Goal: Task Accomplishment & Management: Manage account settings

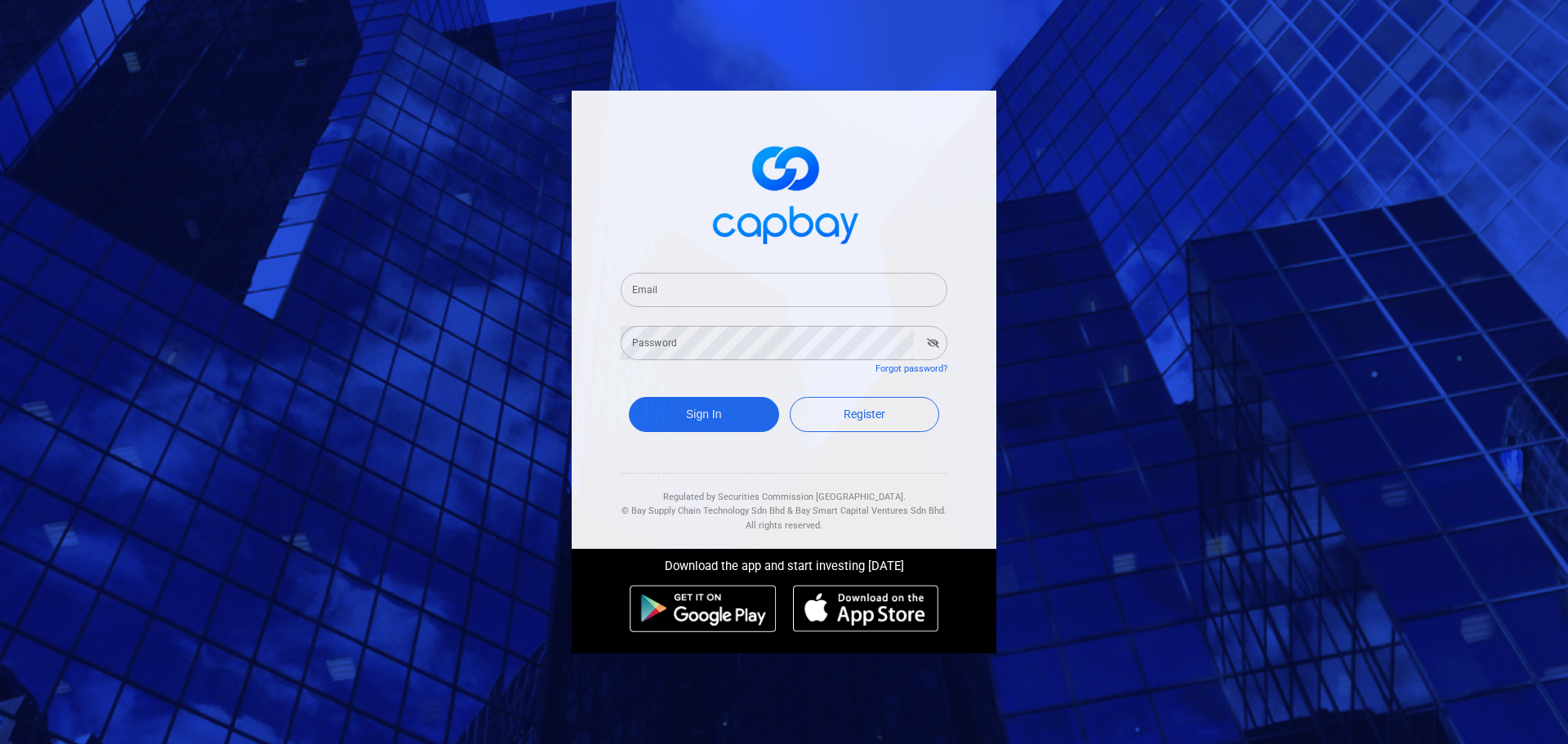
drag, startPoint x: 751, startPoint y: 283, endPoint x: 751, endPoint y: 306, distance: 23.0
click at [751, 283] on input "Email" at bounding box center [784, 290] width 327 height 35
paste input "[EMAIL_ADDRESS][DOMAIN_NAME]"
type input "[EMAIL_ADDRESS][DOMAIN_NAME]"
click at [702, 426] on button "Sign In" at bounding box center [704, 415] width 151 height 35
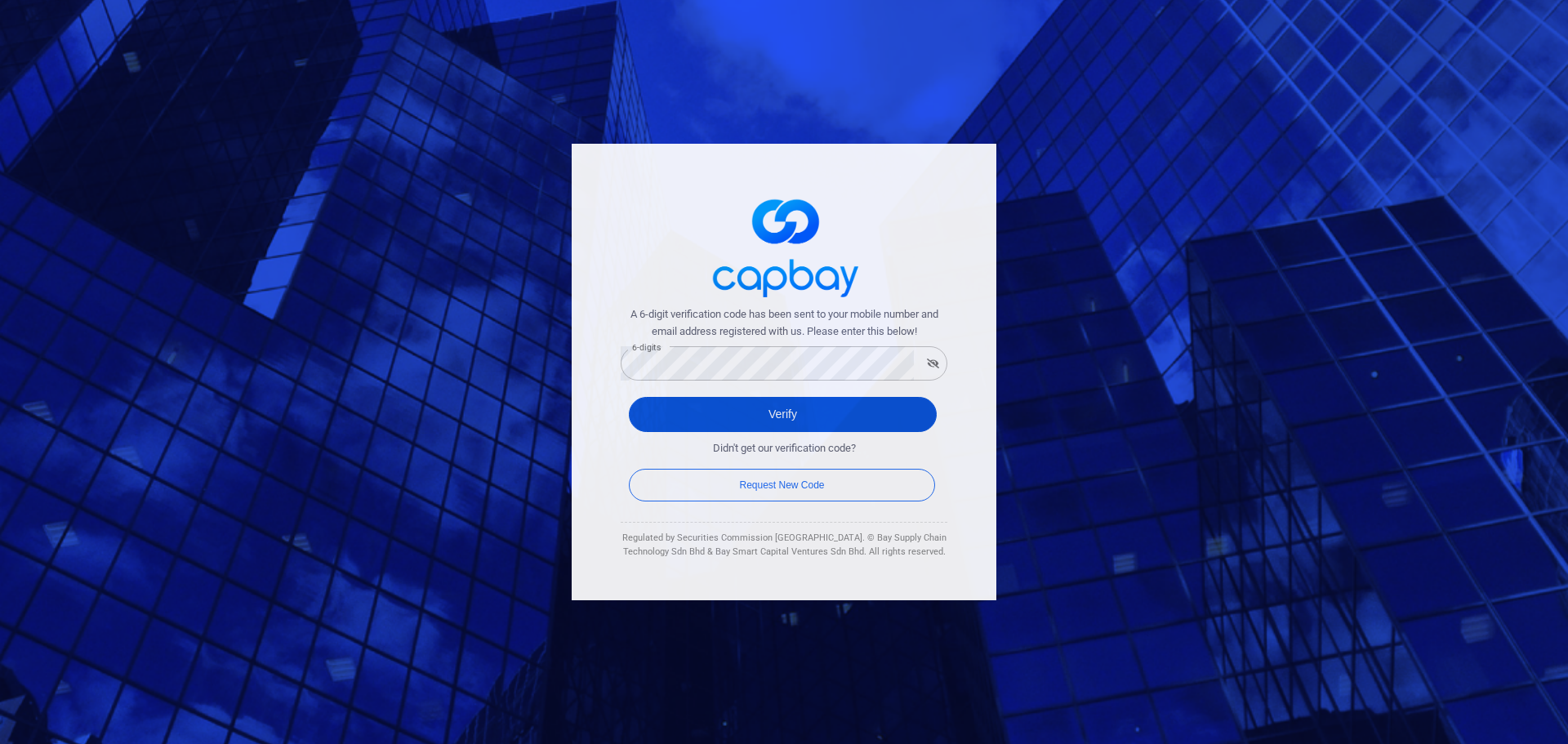
click at [776, 406] on button "Verify" at bounding box center [783, 415] width 308 height 35
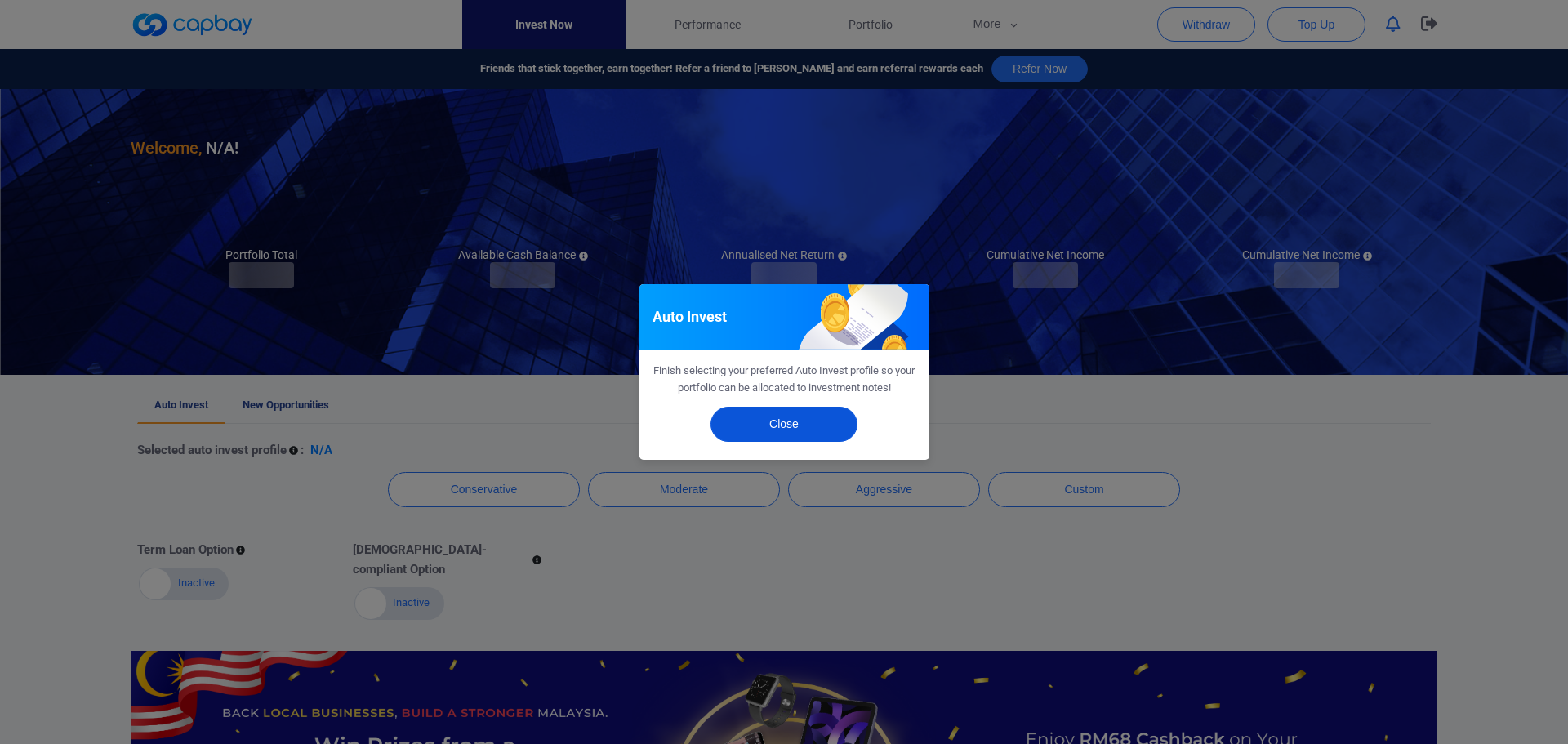
click at [789, 422] on button "Close" at bounding box center [784, 424] width 147 height 35
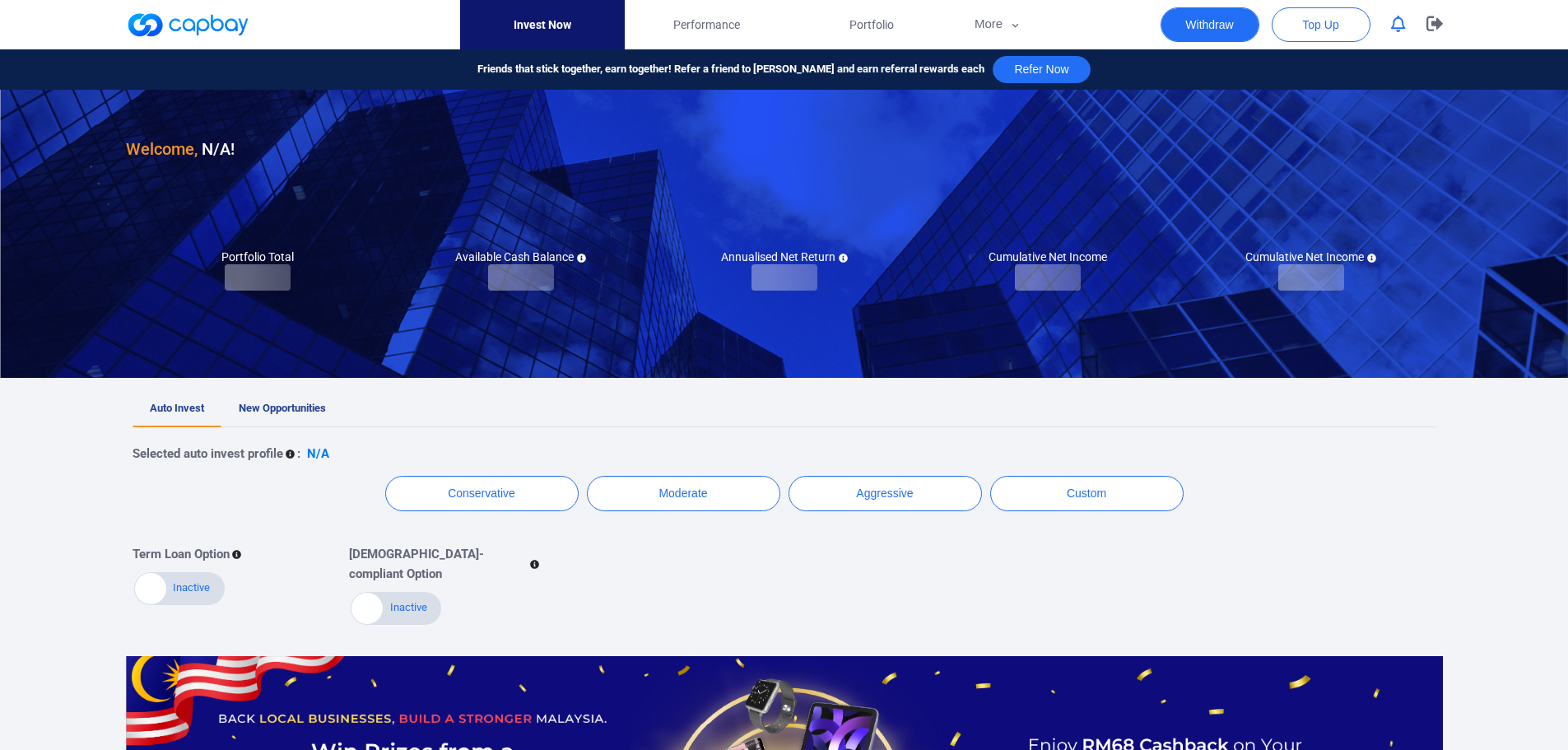
click at [1235, 22] on button "Withdraw" at bounding box center [1210, 25] width 98 height 35
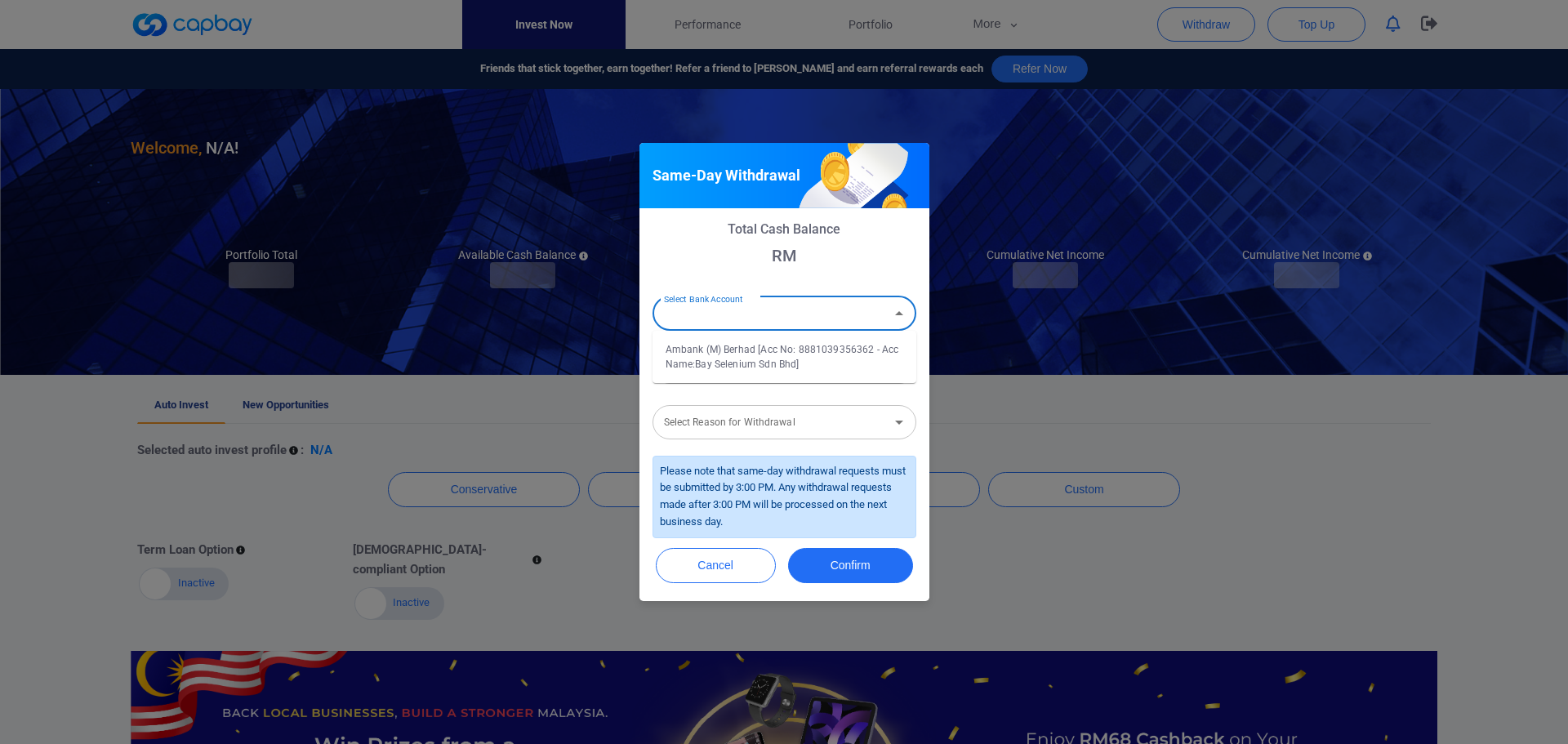
click at [744, 314] on div "Select Bank Account Select Bank Account" at bounding box center [784, 312] width 263 height 37
click at [747, 352] on li "Ambank (M) Berhad [Acc No: 8881039356362 - Acc Name:Bay Selenium Sdn Bhd]" at bounding box center [784, 357] width 263 height 40
type input "Ambank (M) Berhad [Acc No: 8881039356362 - Acc Name:Bay Selenium Sdn Bhd]"
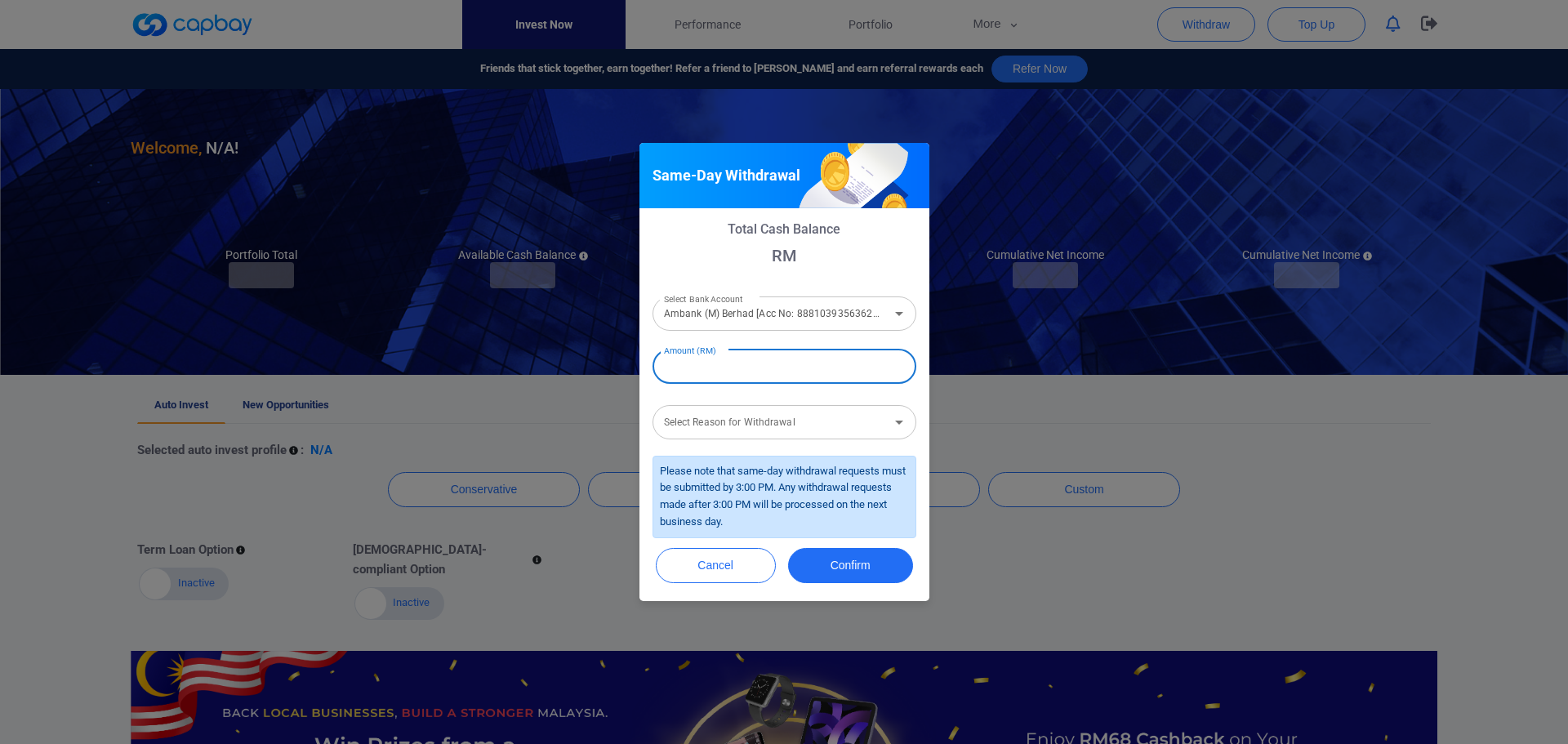
drag, startPoint x: 752, startPoint y: 362, endPoint x: 752, endPoint y: 379, distance: 17.0
click at [752, 362] on input "Amount (RM)" at bounding box center [784, 366] width 263 height 35
type input "RM 3,000,000"
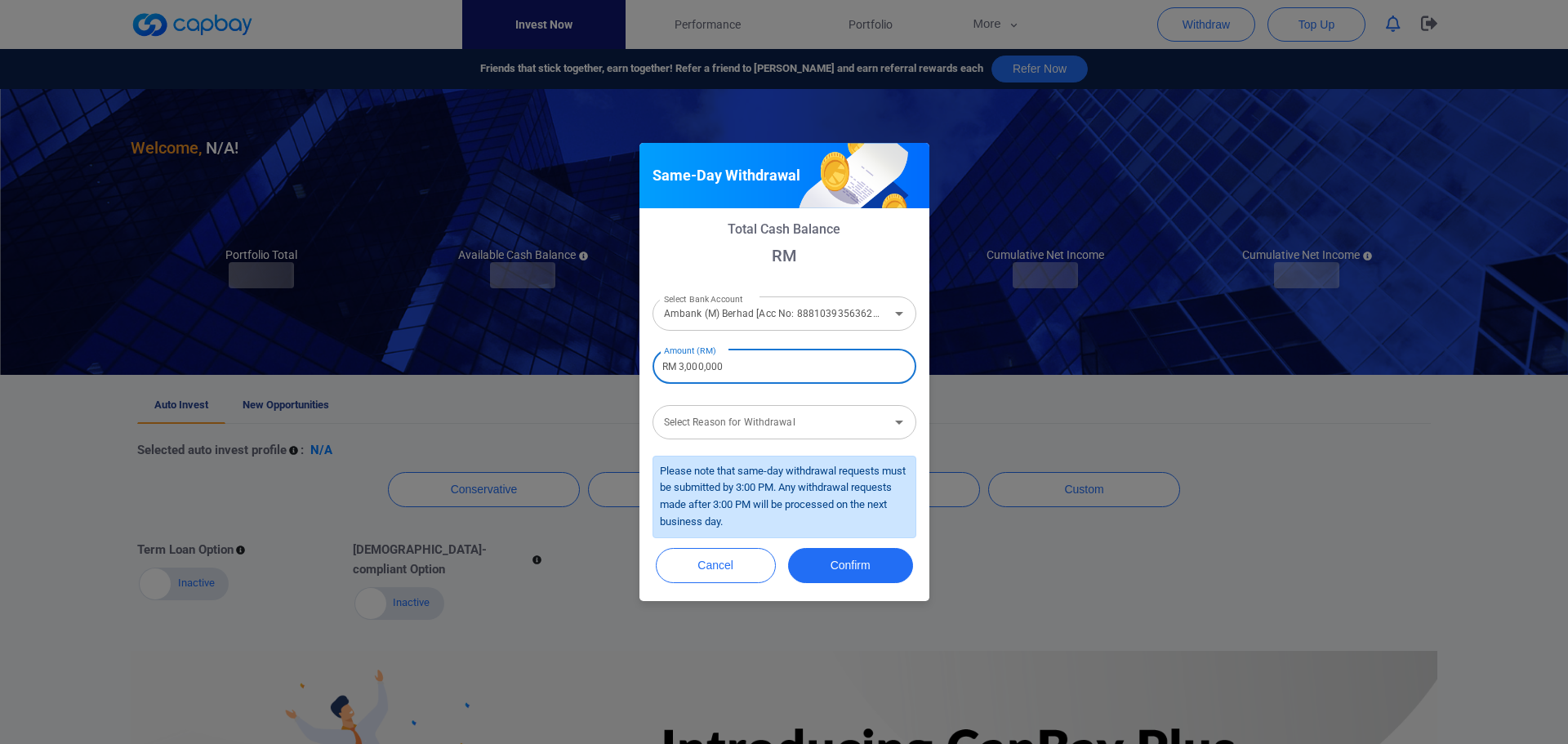
click at [754, 419] on div "Select Reason for Withdrawal Select Reason for Withdrawal" at bounding box center [784, 421] width 263 height 37
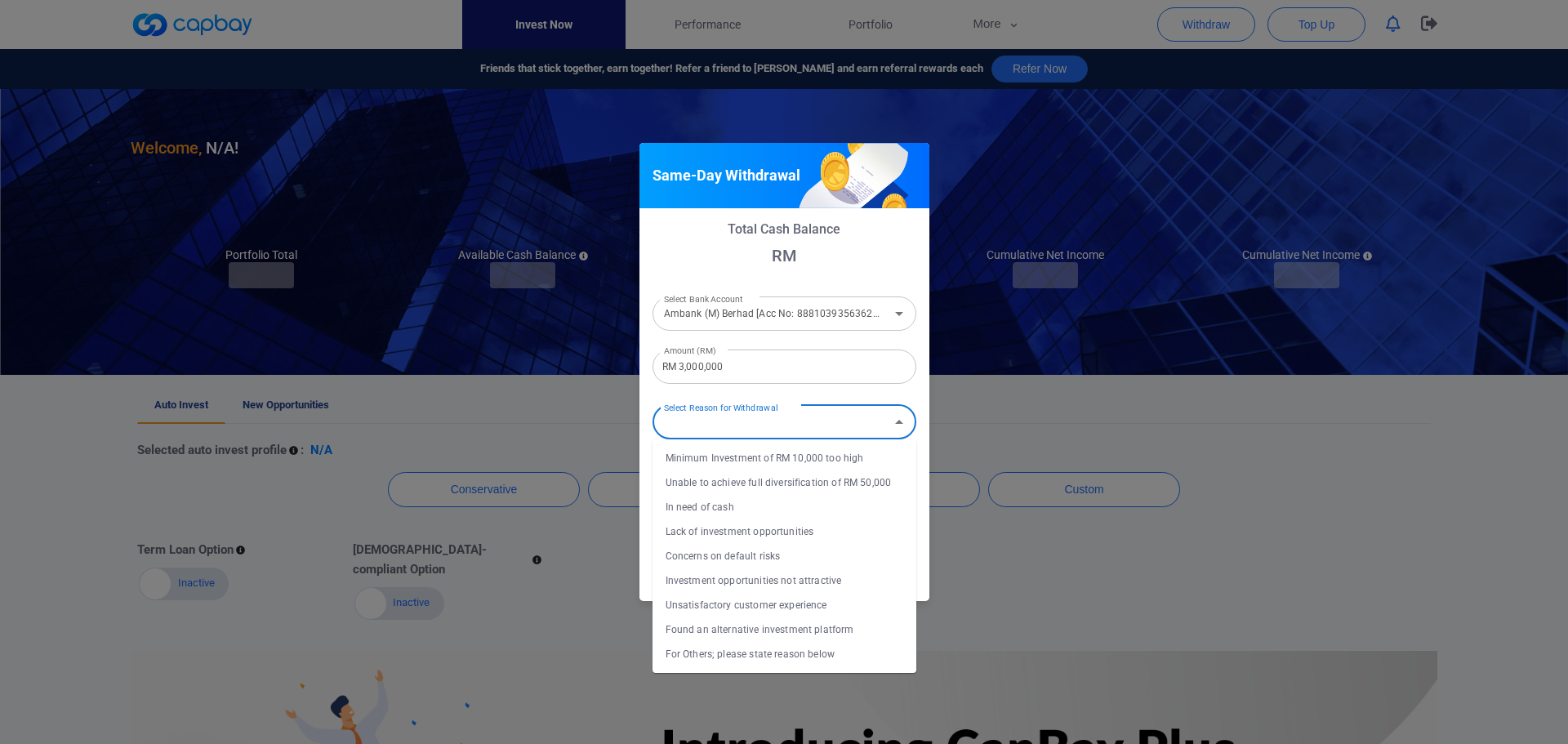
click at [765, 502] on li "In need of cash" at bounding box center [784, 507] width 263 height 24
type input "In need of cash"
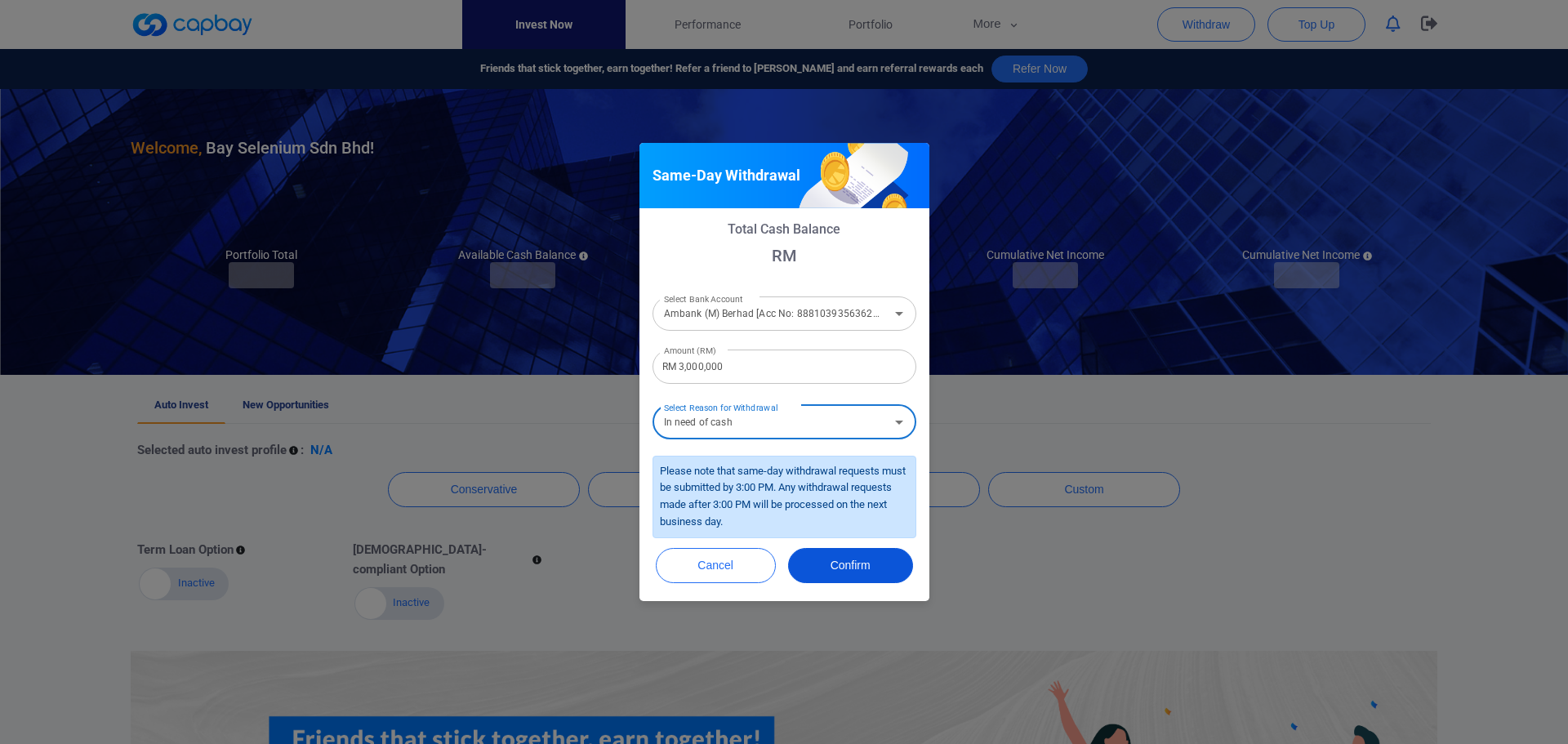
click at [874, 563] on button "Confirm" at bounding box center [850, 566] width 125 height 35
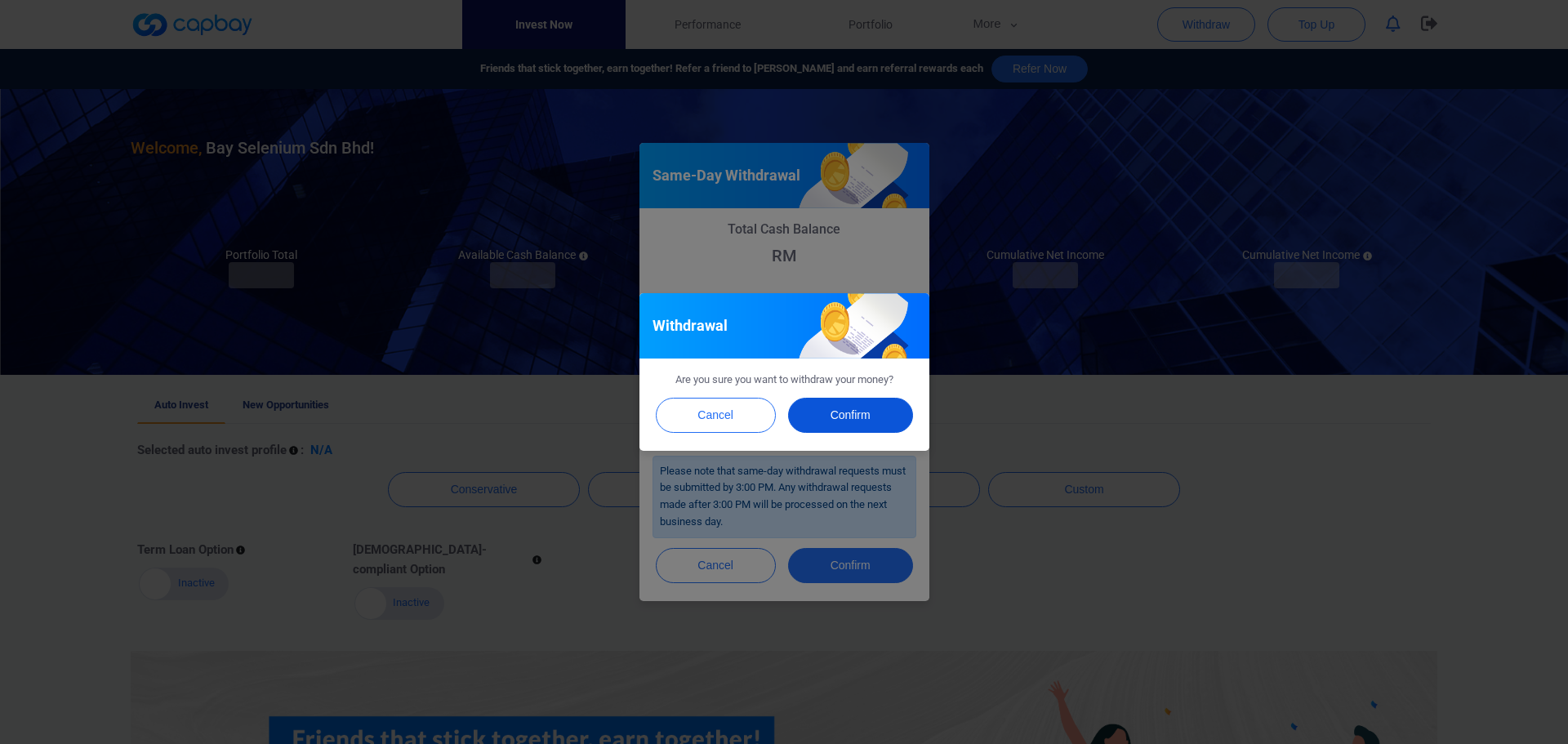
click at [870, 424] on button "Confirm" at bounding box center [850, 416] width 125 height 35
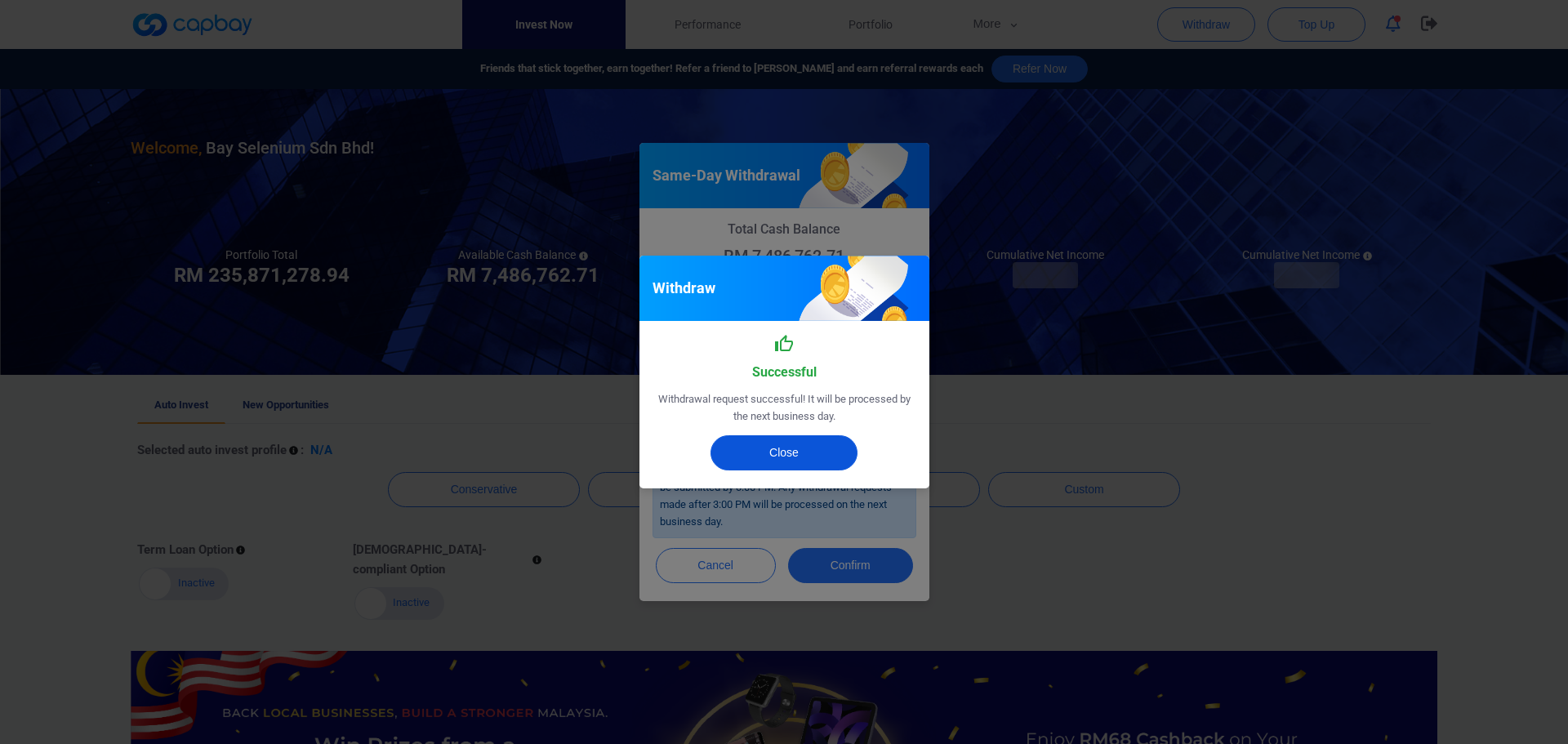
click at [834, 451] on button "Close" at bounding box center [784, 453] width 147 height 35
